Goal: Task Accomplishment & Management: Use online tool/utility

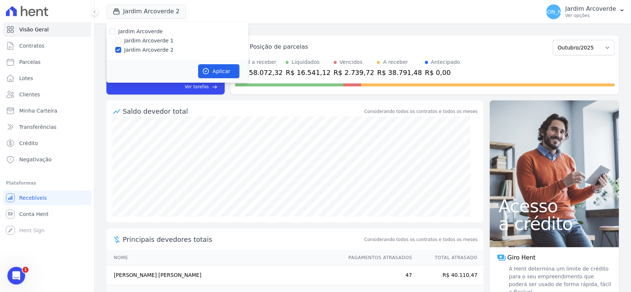
click at [117, 44] on div "Jardim Arcoverde 1" at bounding box center [177, 41] width 142 height 8
click at [119, 42] on input "Jardim Arcoverde 1" at bounding box center [118, 41] width 6 height 6
checkbox input "true"
click at [217, 68] on button "Aplicar" at bounding box center [218, 71] width 41 height 14
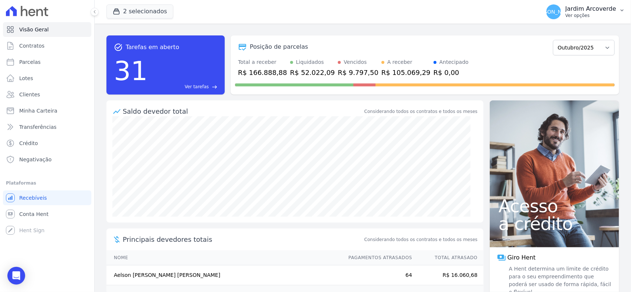
click at [609, 6] on p "Jardim Arcoverde" at bounding box center [590, 8] width 51 height 7
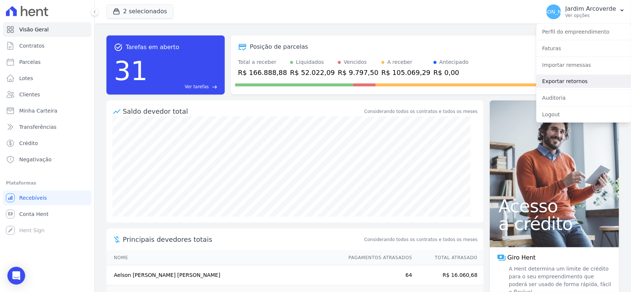
click at [585, 82] on link "Exportar retornos" at bounding box center [583, 81] width 95 height 13
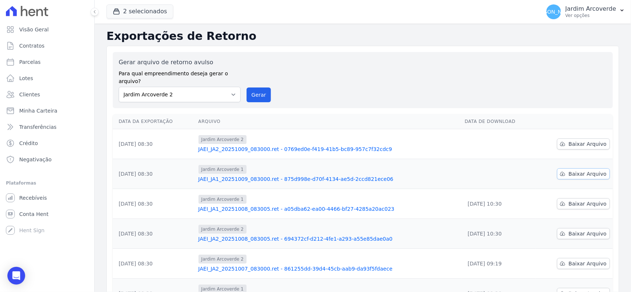
click at [575, 170] on span "Baixar Arquivo" at bounding box center [587, 173] width 38 height 7
click at [588, 140] on span "Baixar Arquivo" at bounding box center [587, 143] width 38 height 7
